Goal: Register for event/course

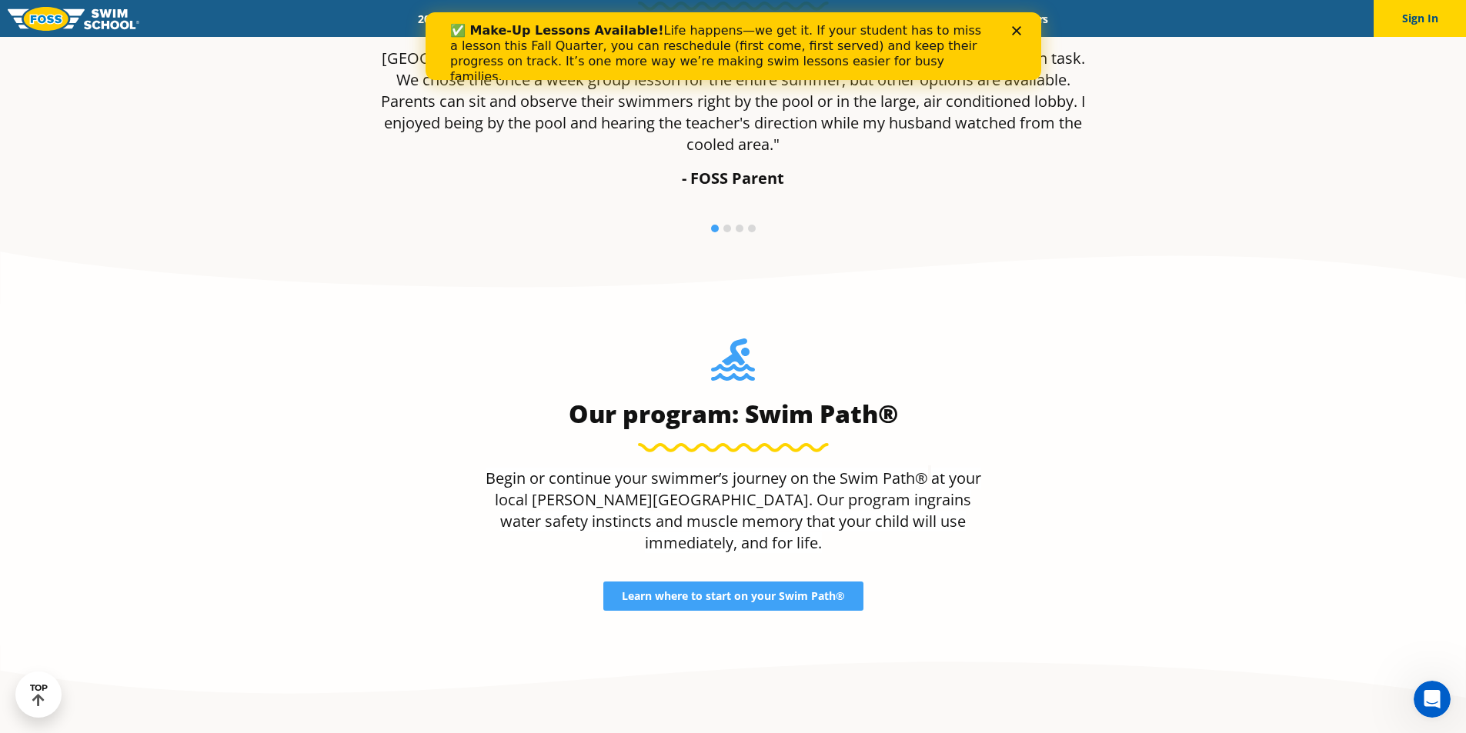
scroll to position [1075, 0]
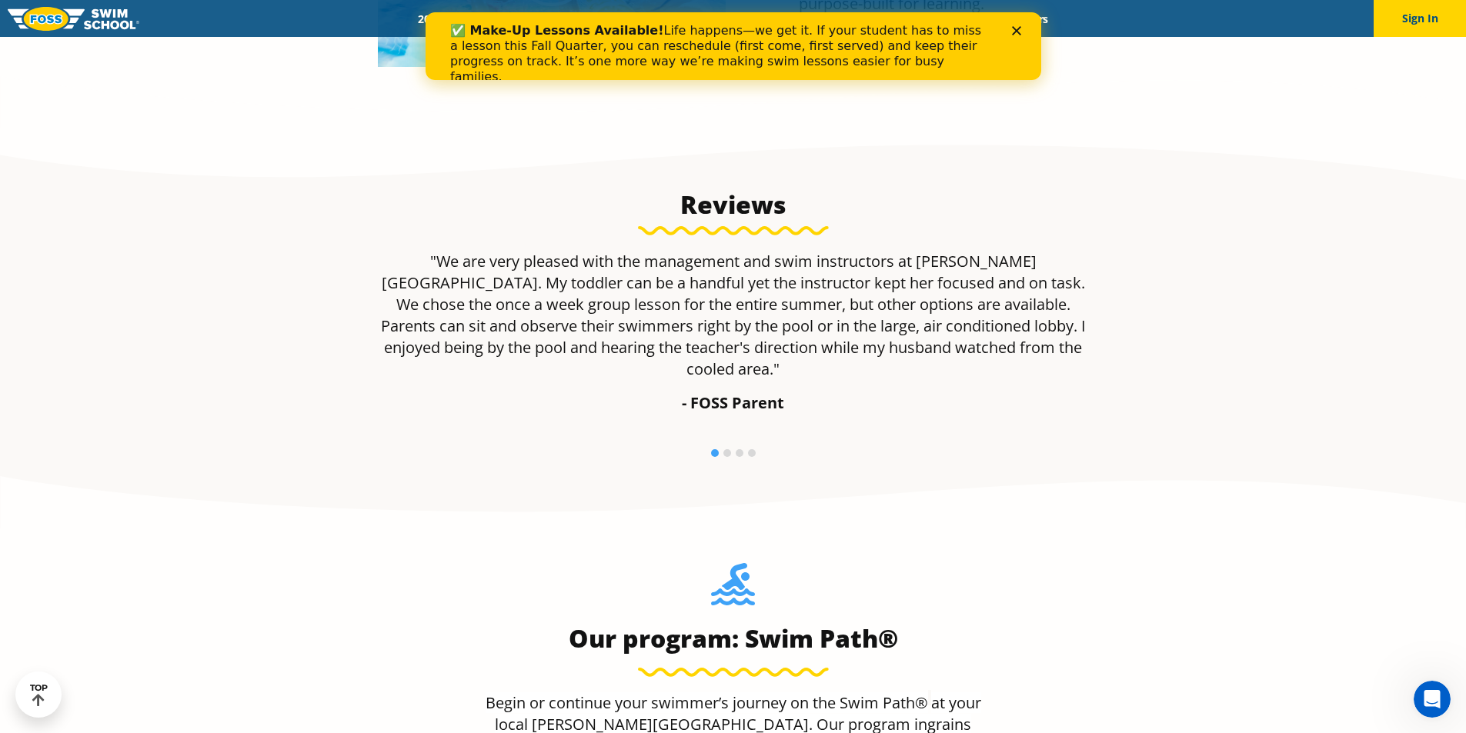
click at [1014, 28] on icon "Close" at bounding box center [1015, 30] width 9 height 9
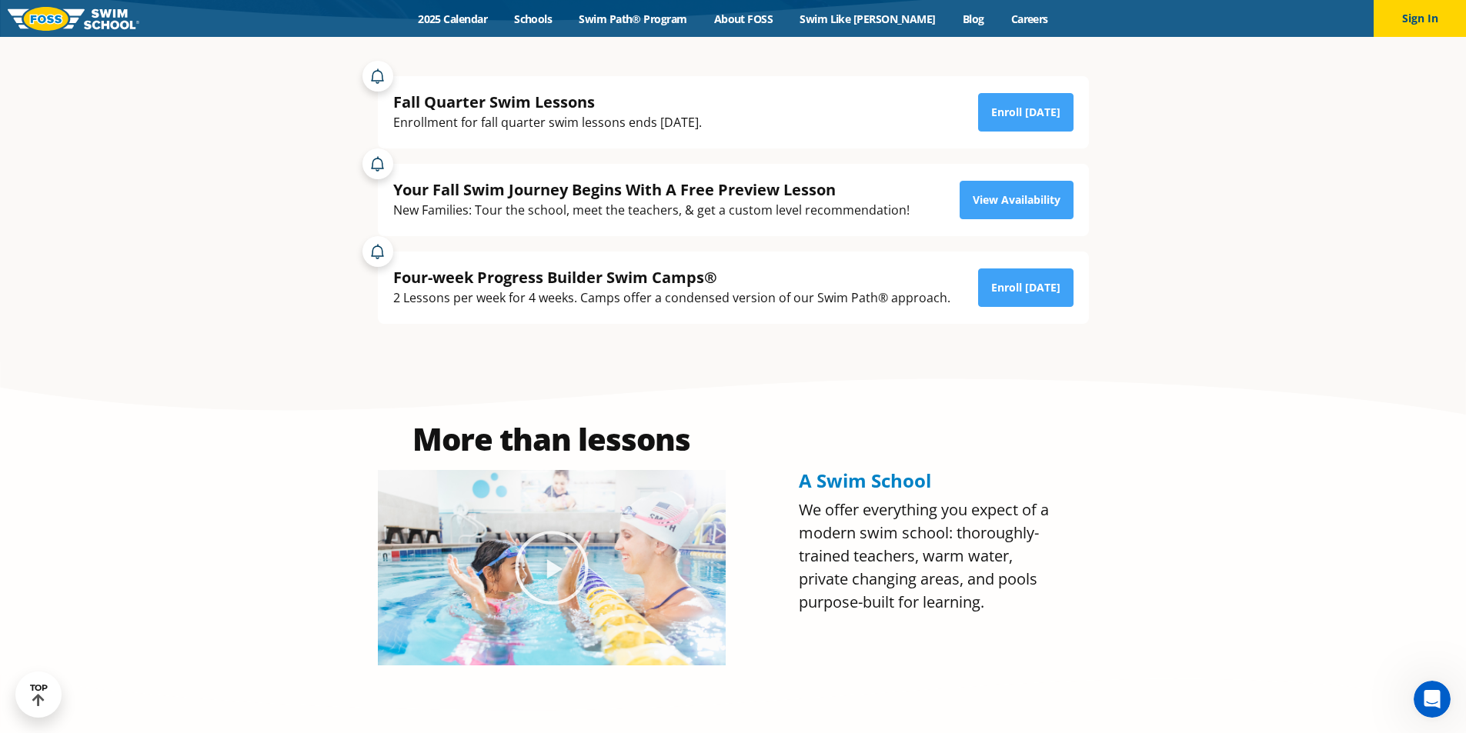
scroll to position [305, 0]
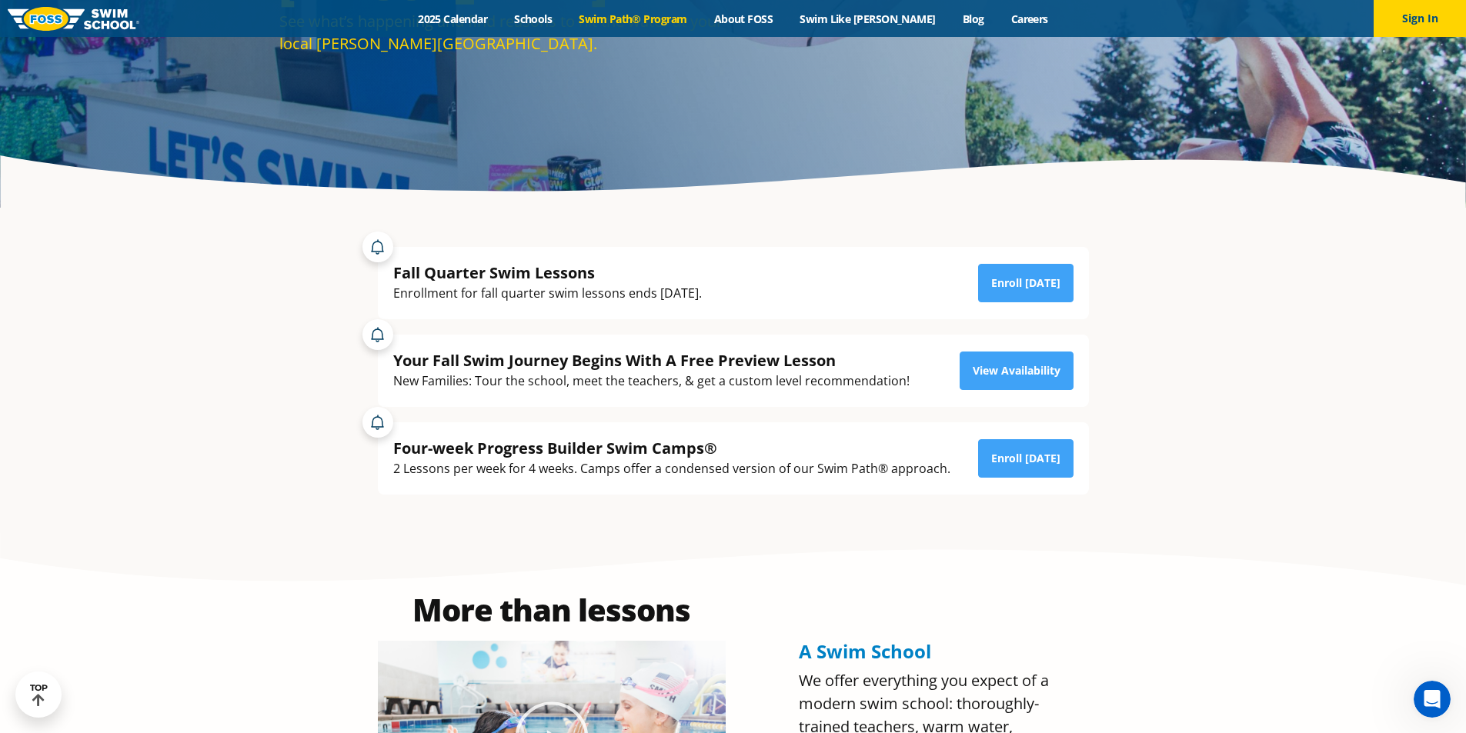
click at [632, 23] on link "Swim Path® Program" at bounding box center [632, 19] width 135 height 15
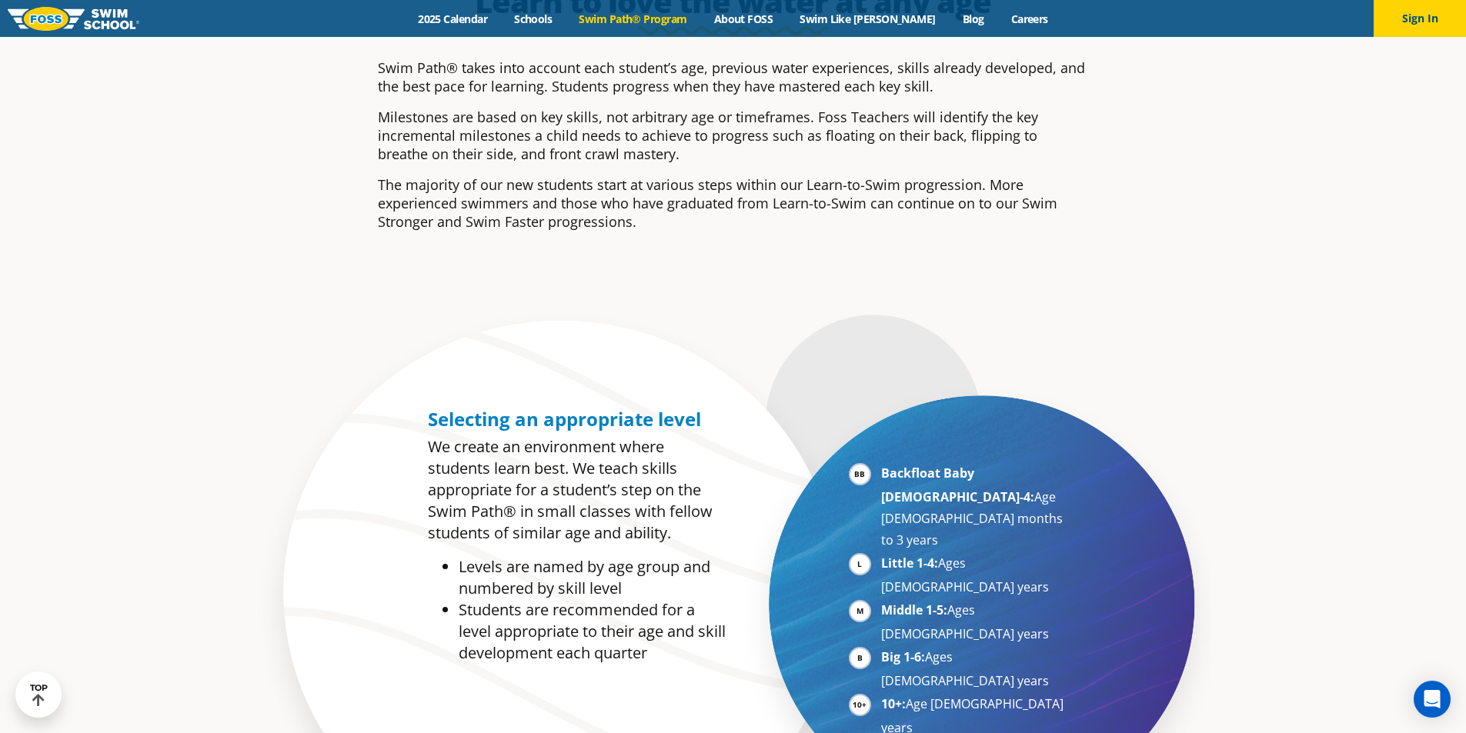
scroll to position [769, 0]
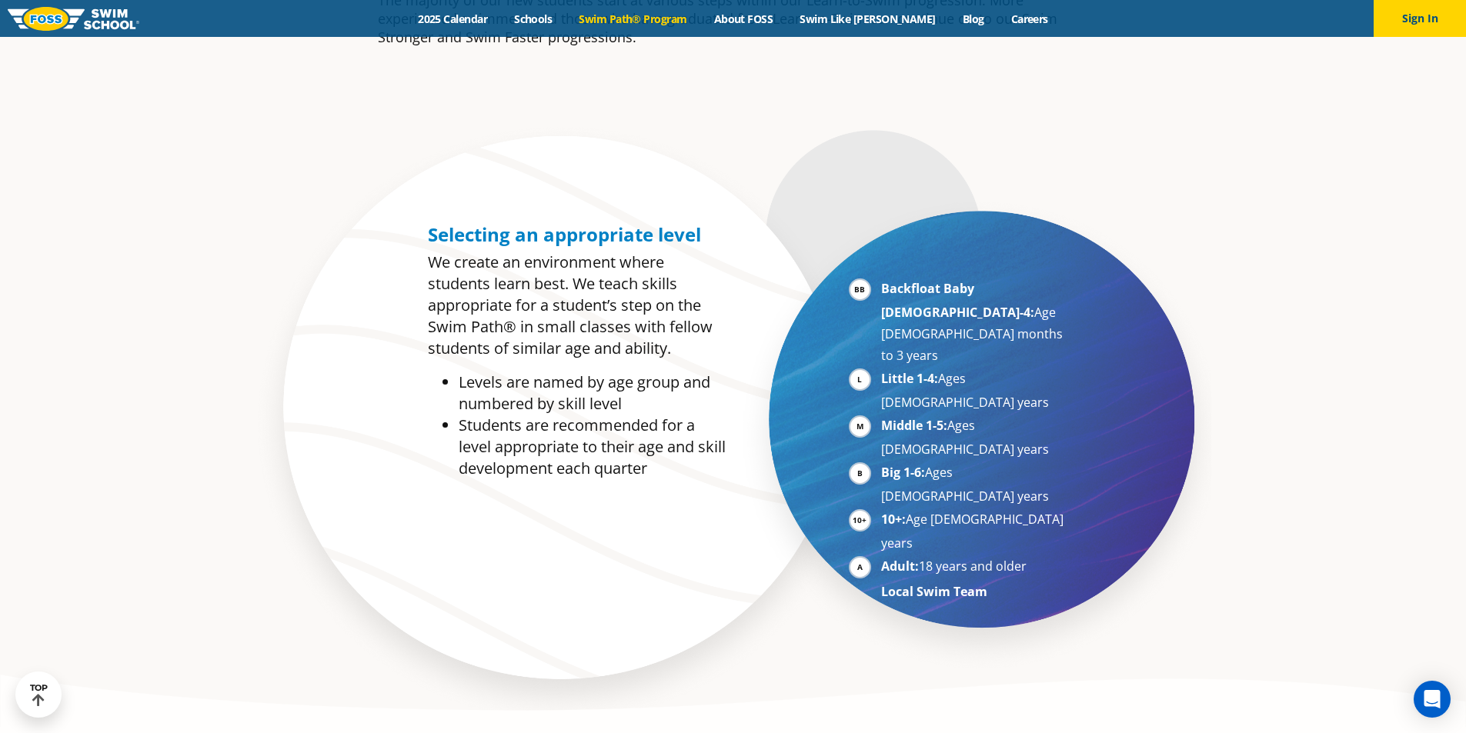
click at [881, 509] on li "10+: Age [DEMOGRAPHIC_DATA] years" at bounding box center [975, 531] width 188 height 45
click at [910, 583] on strong "Local Swim Team" at bounding box center [934, 591] width 106 height 17
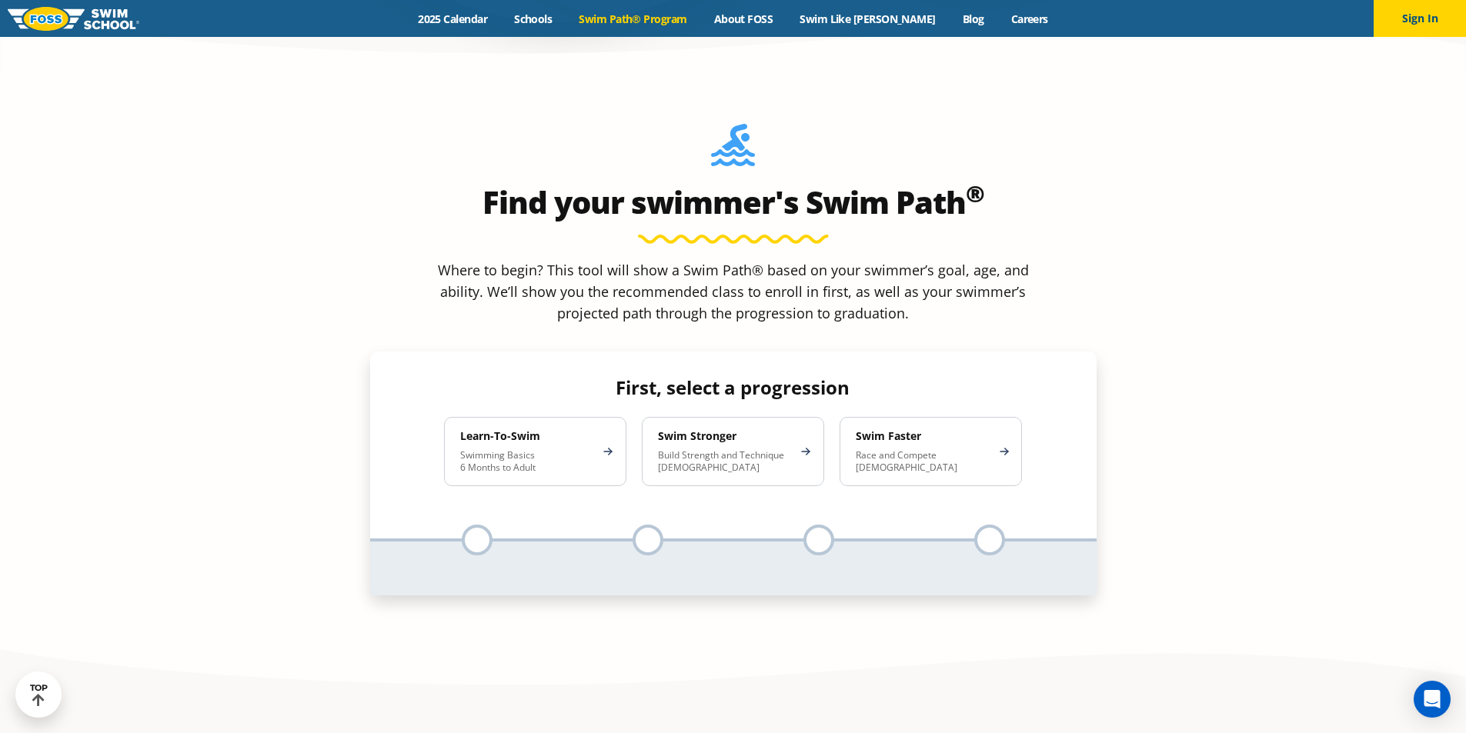
scroll to position [1539, 0]
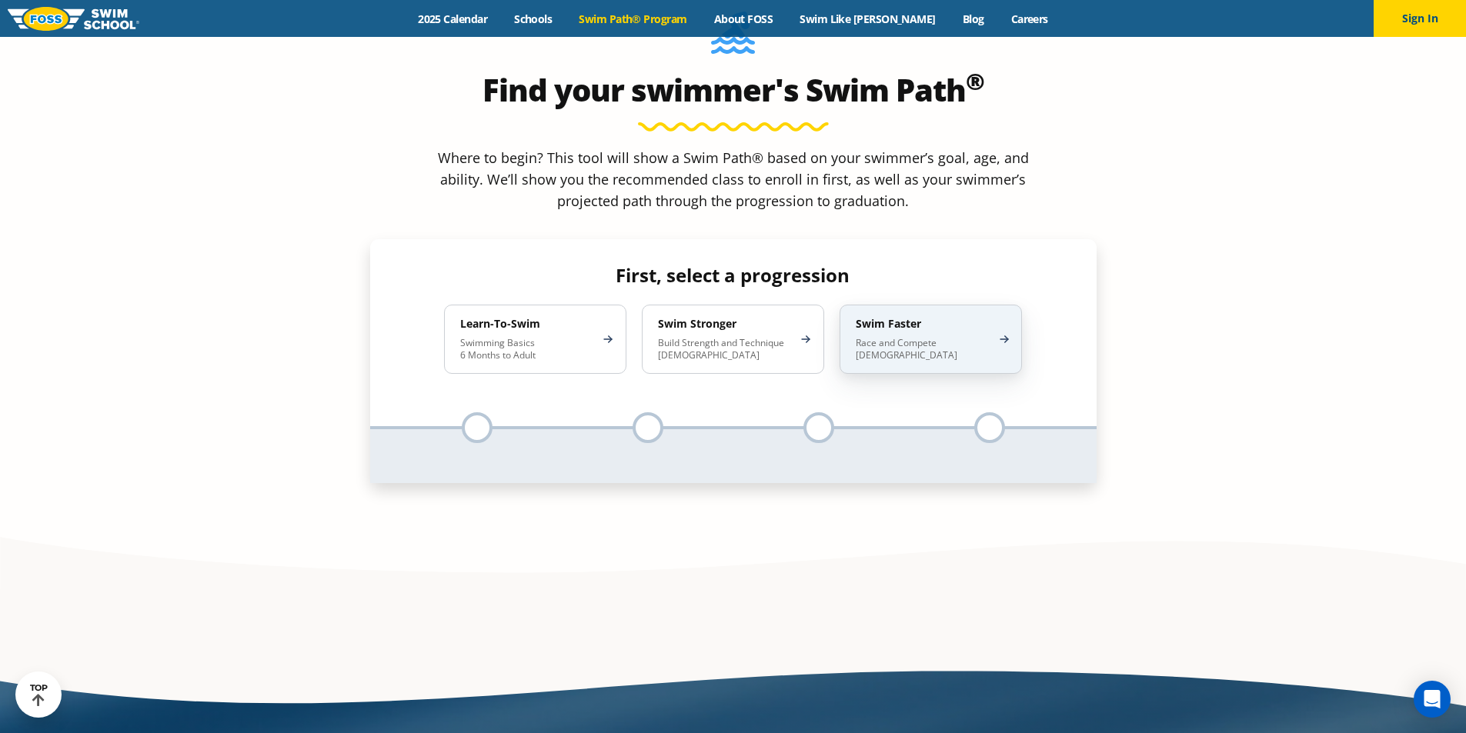
click at [922, 337] on p "Race and Compete [DEMOGRAPHIC_DATA]" at bounding box center [922, 349] width 135 height 25
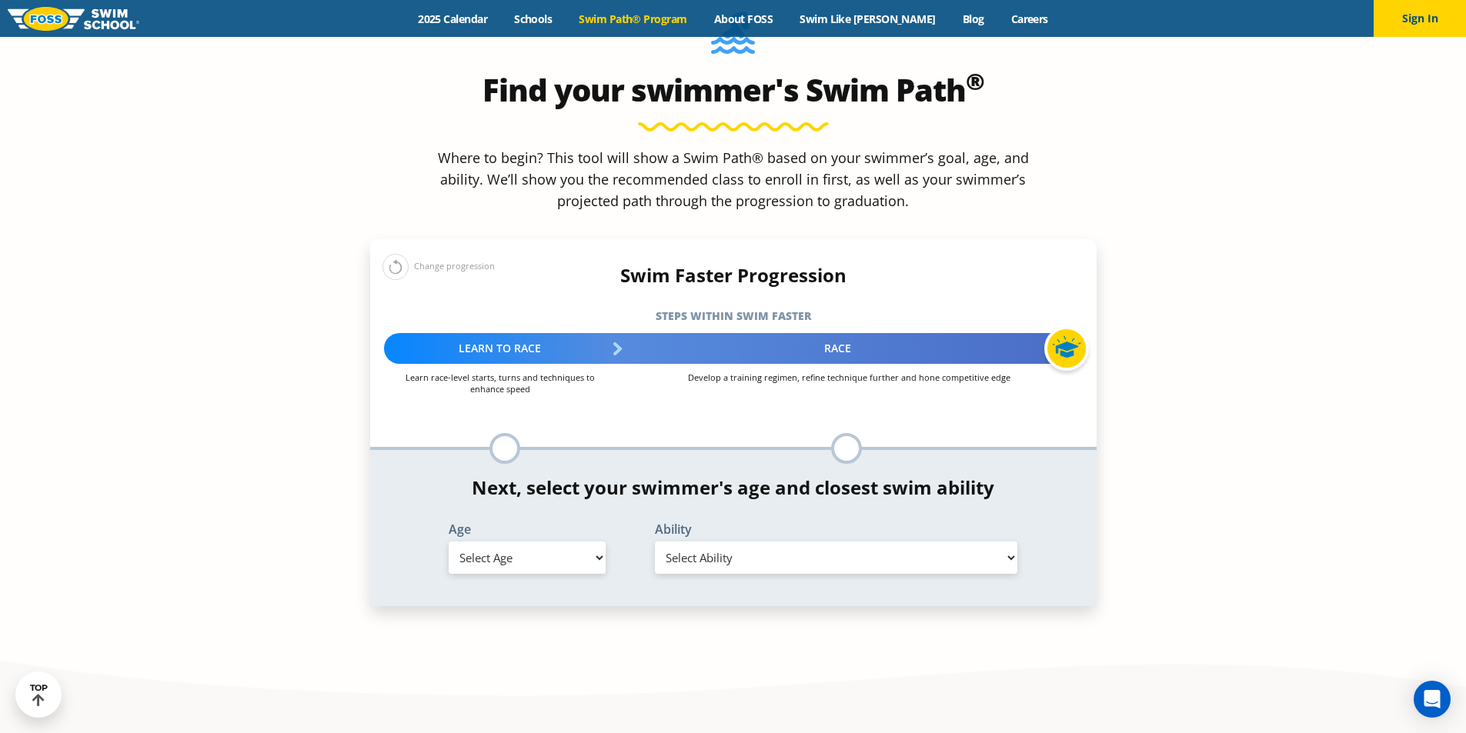
click at [538, 333] on div "Learn to Race" at bounding box center [500, 348] width 233 height 31
click at [645, 333] on div "Race" at bounding box center [848, 348] width 465 height 31
click at [567, 542] on select "Select Age [DEMOGRAPHIC_DATA] months - 1 year 1 year 2 years 3 years 4 years 5 …" at bounding box center [527, 558] width 157 height 32
select select "15-years-"
click at [449, 542] on select "Select Age [DEMOGRAPHIC_DATA] months - 1 year 1 year 2 years 3 years 4 years 5 …" at bounding box center [527, 558] width 157 height 32
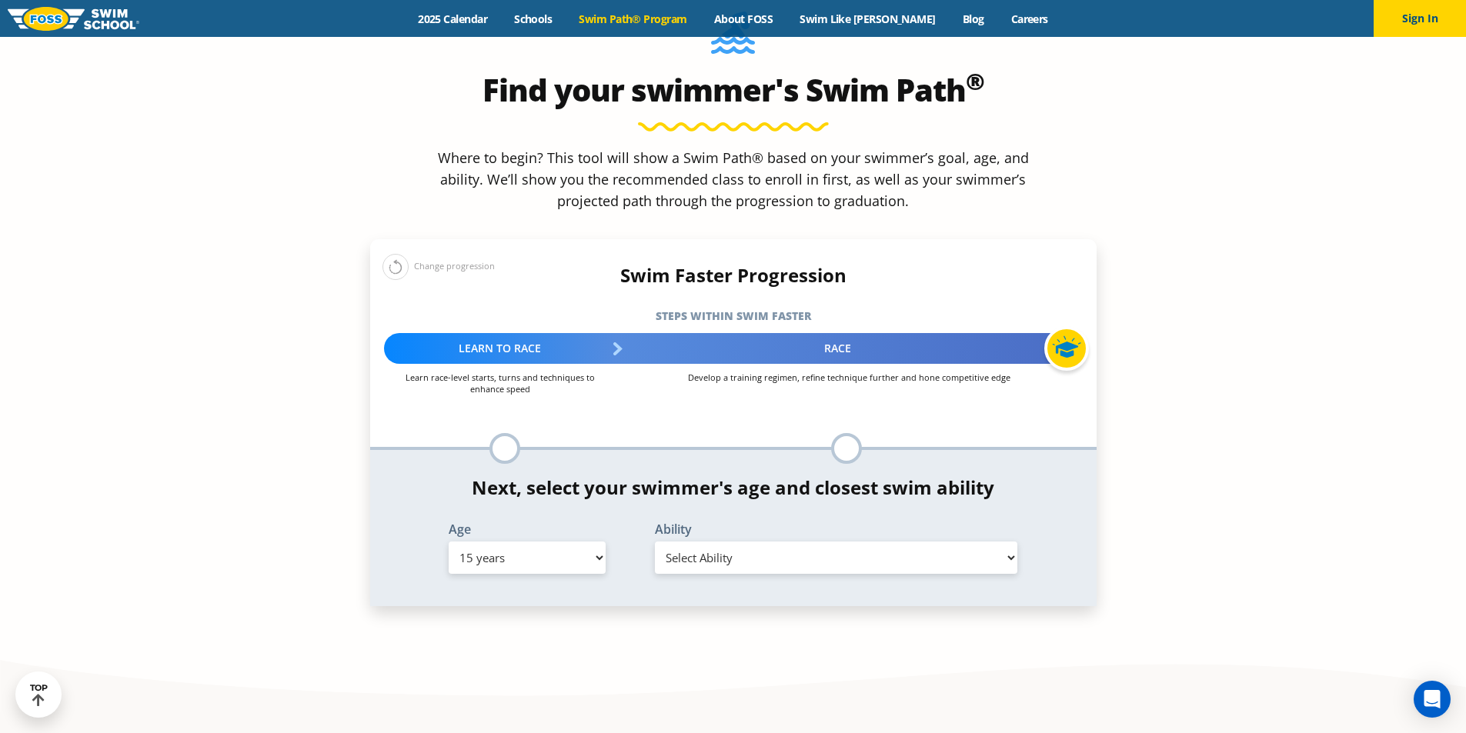
click at [735, 542] on select "Select Ability First in-water experience When in the water, reliant on a life j…" at bounding box center [836, 558] width 363 height 32
select select "15-years--first-in-water-experience"
click at [655, 542] on select "Select Ability First in-water experience When in the water, reliant on a life j…" at bounding box center [836, 558] width 363 height 32
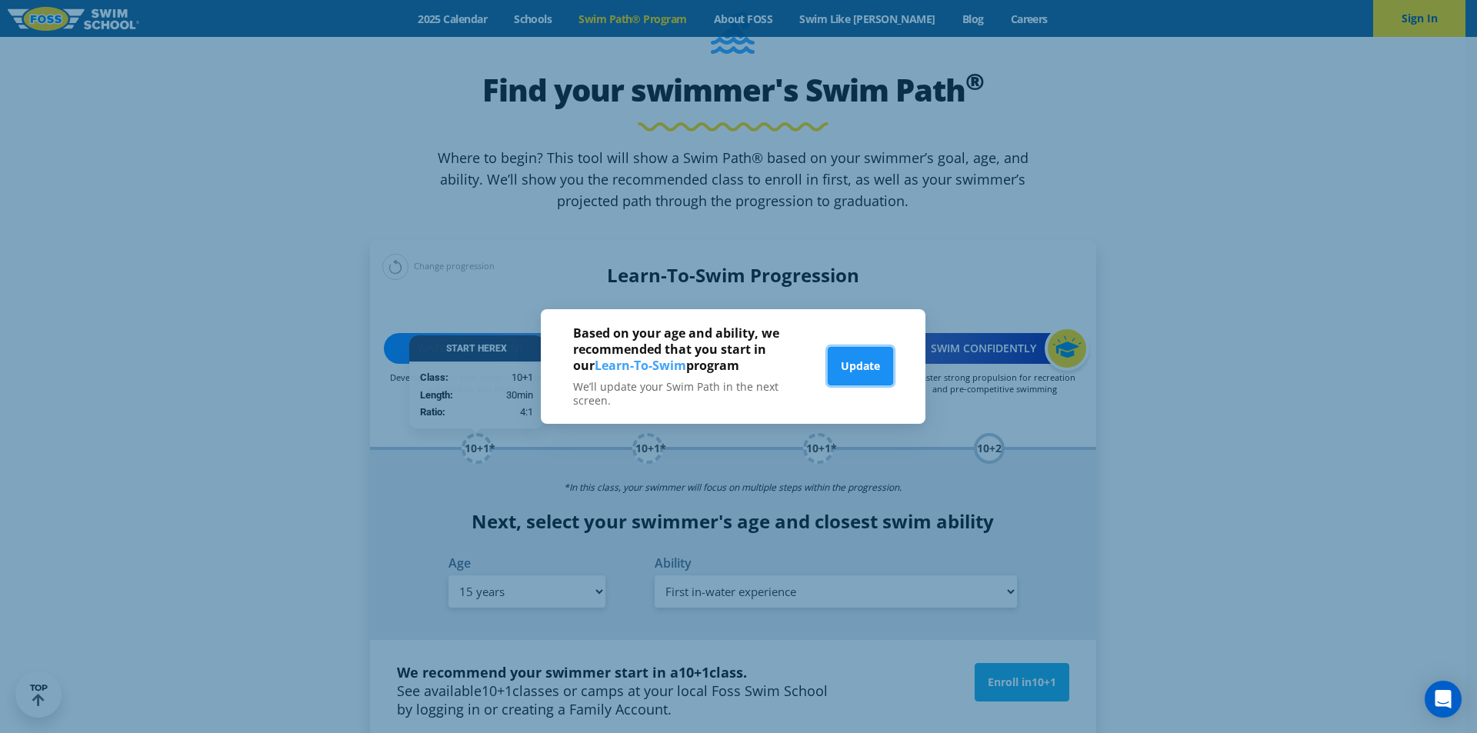
click at [844, 366] on button "Update" at bounding box center [860, 366] width 65 height 38
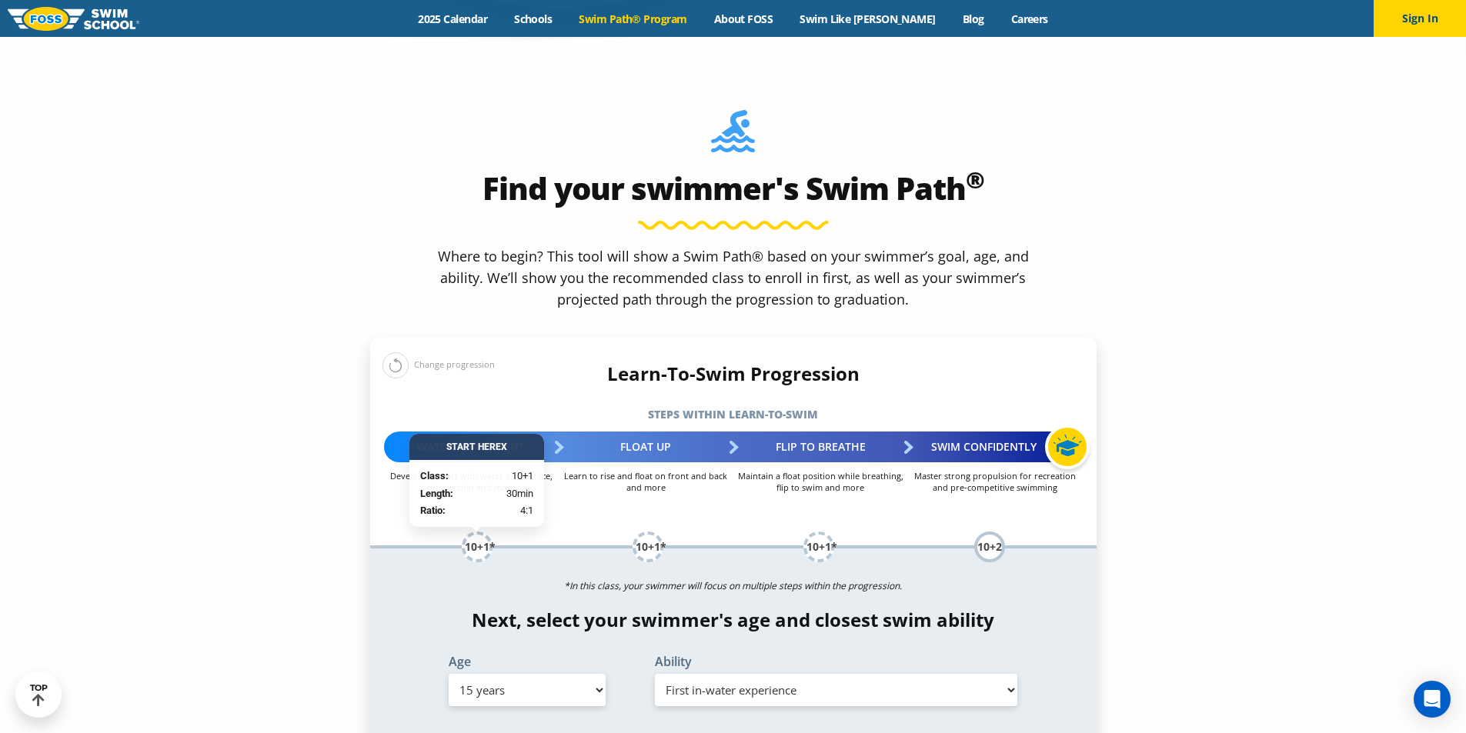
scroll to position [1385, 0]
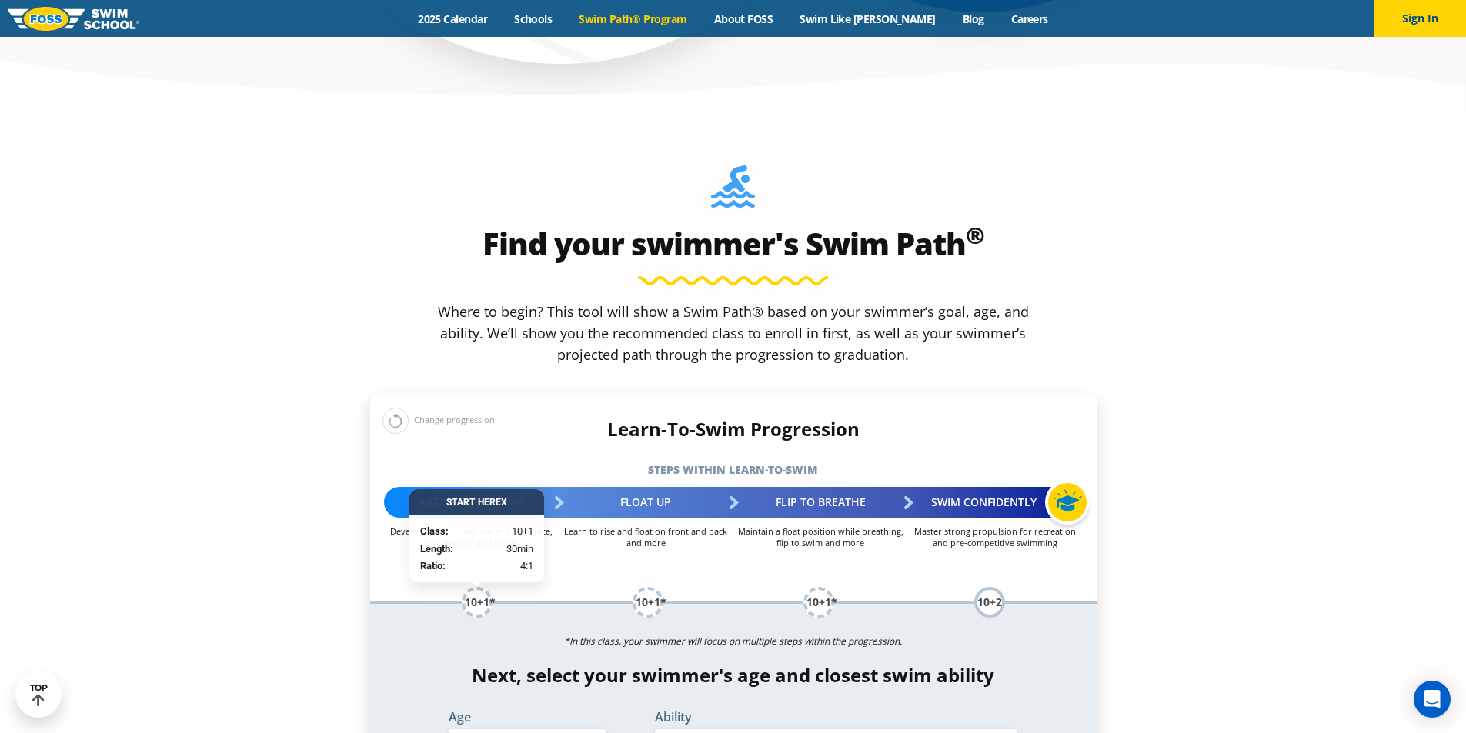
click at [427, 631] on p "*In this class, your swimmer will focus on multiple steps within the progressio…" at bounding box center [733, 642] width 726 height 22
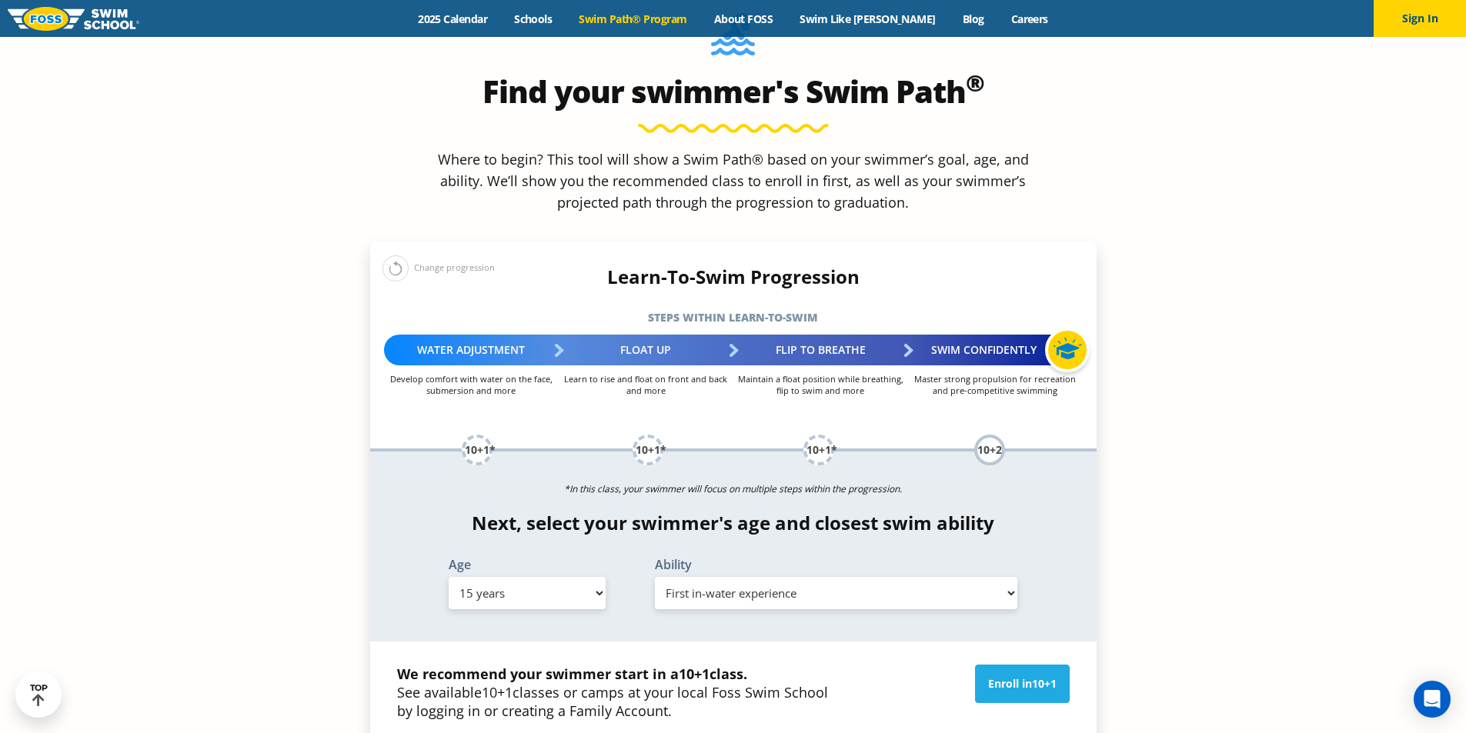
scroll to position [1539, 0]
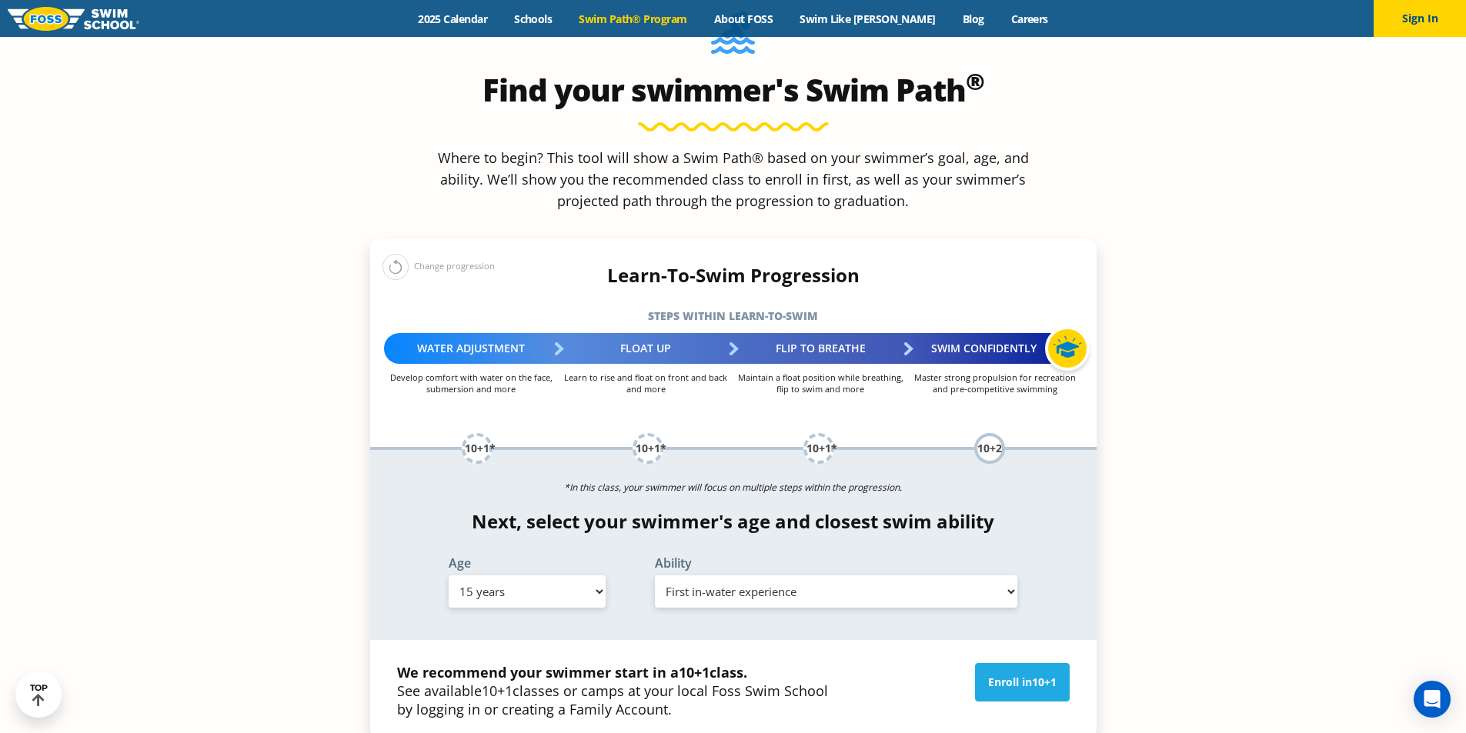
click at [747, 575] on select "Select Ability First in-water experience When in the water, reliant on a life j…" at bounding box center [836, 591] width 363 height 32
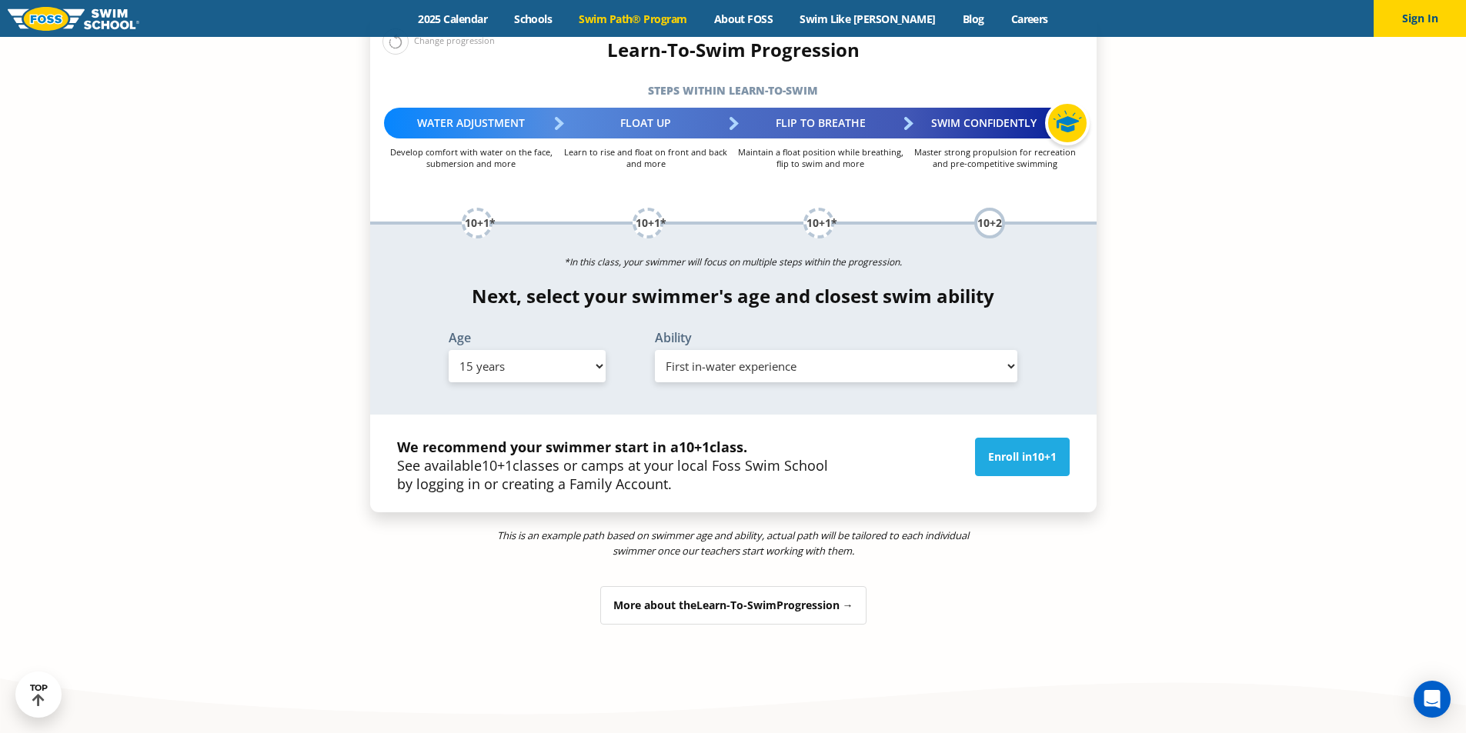
scroll to position [1769, 0]
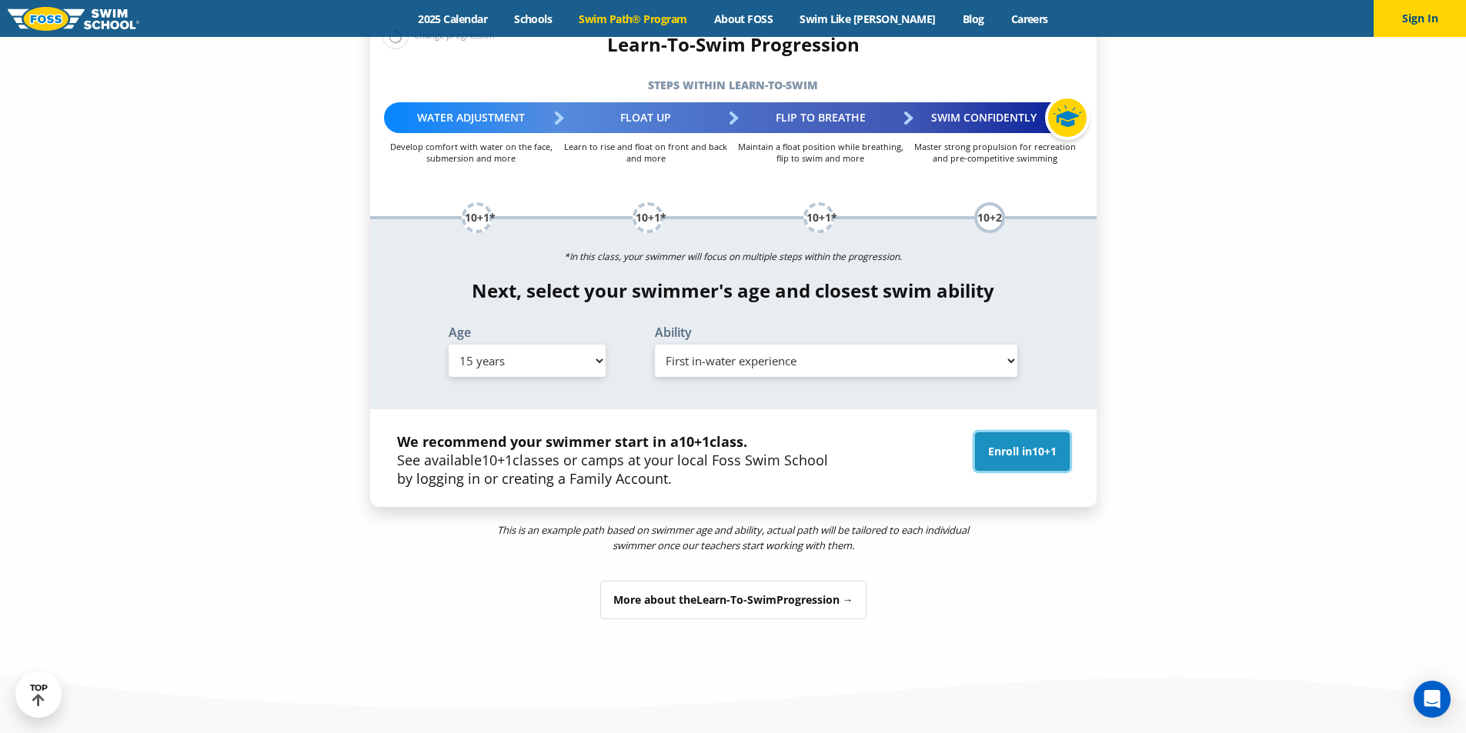
click at [1029, 432] on link "Enroll in 10+1" at bounding box center [1022, 451] width 95 height 38
